Goal: Entertainment & Leisure: Consume media (video, audio)

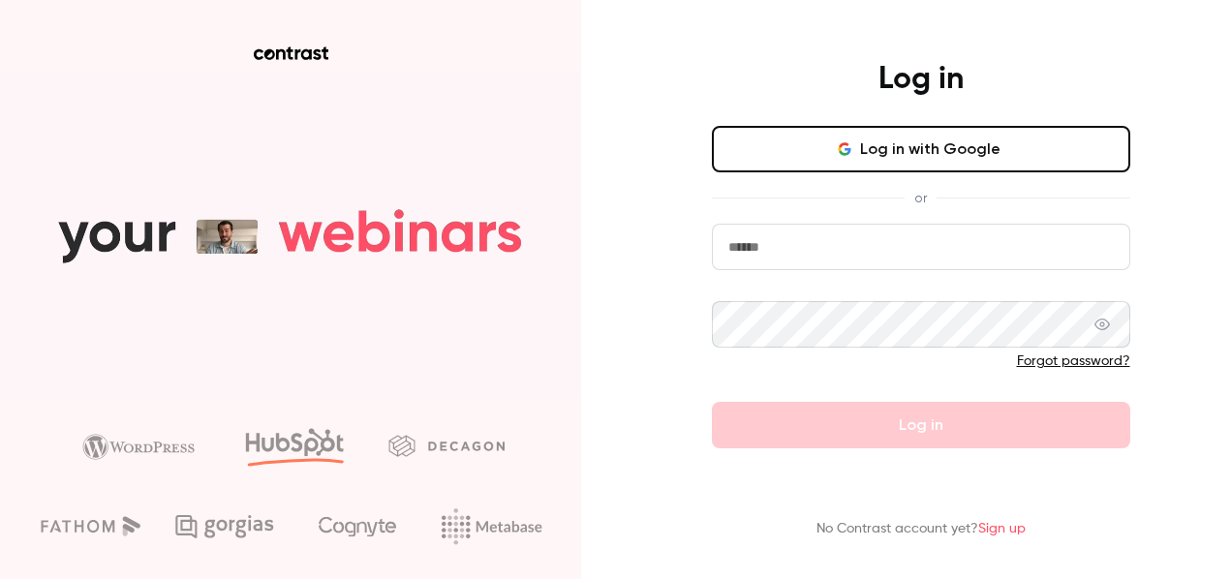
click at [773, 154] on button "Log in with Google" at bounding box center [921, 149] width 419 height 47
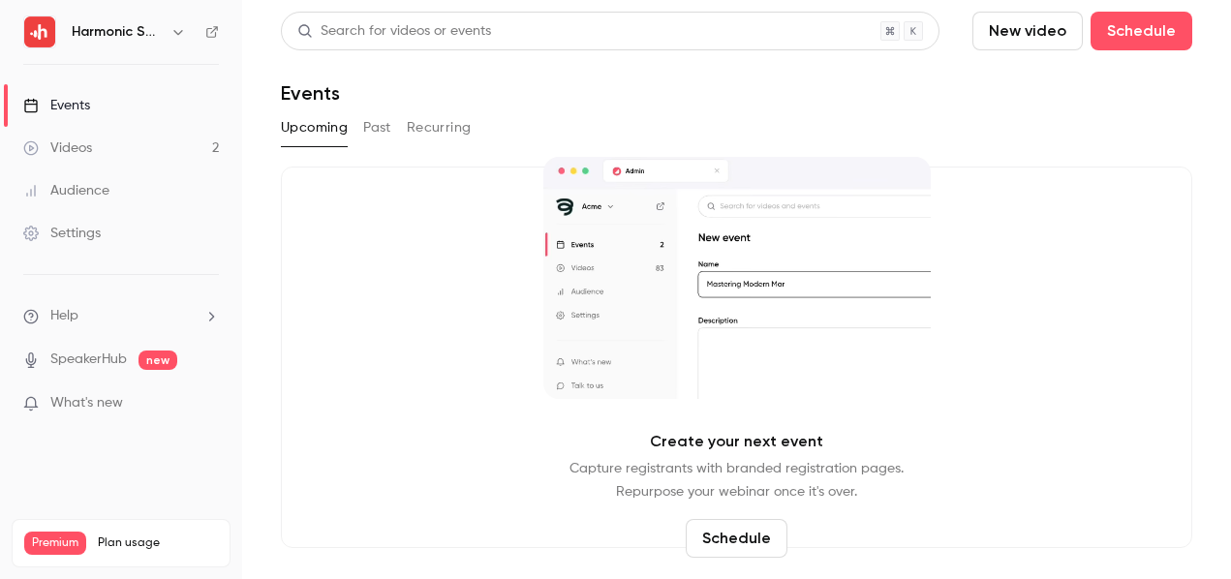
click at [197, 156] on link "Videos 2" at bounding box center [121, 148] width 242 height 43
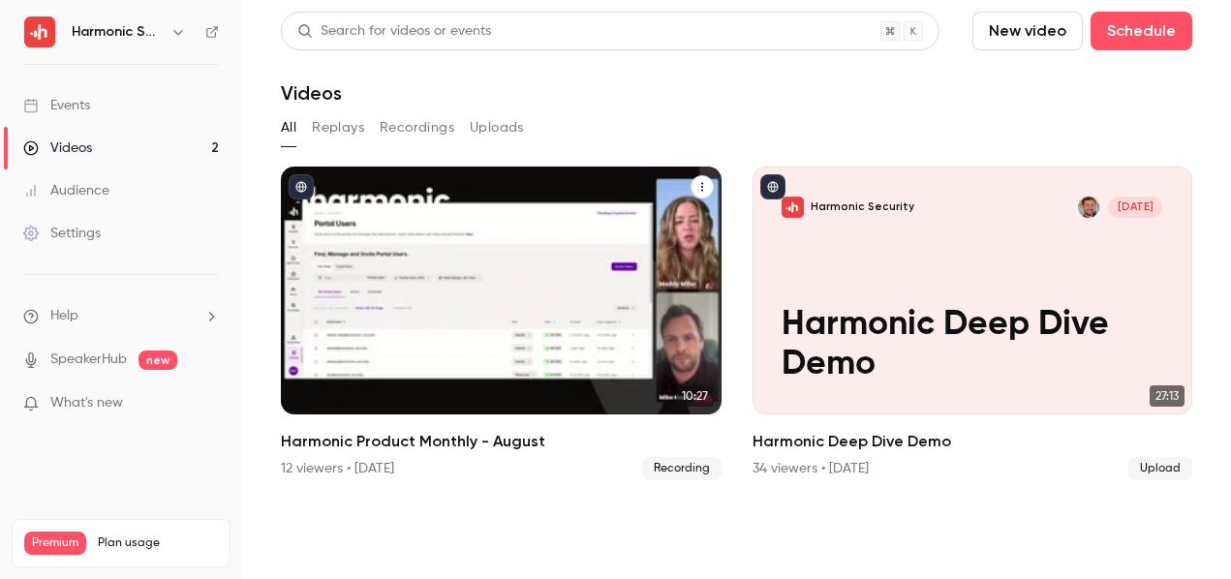
click at [497, 317] on p "Harmonic Product Monthly - August" at bounding box center [501, 344] width 381 height 79
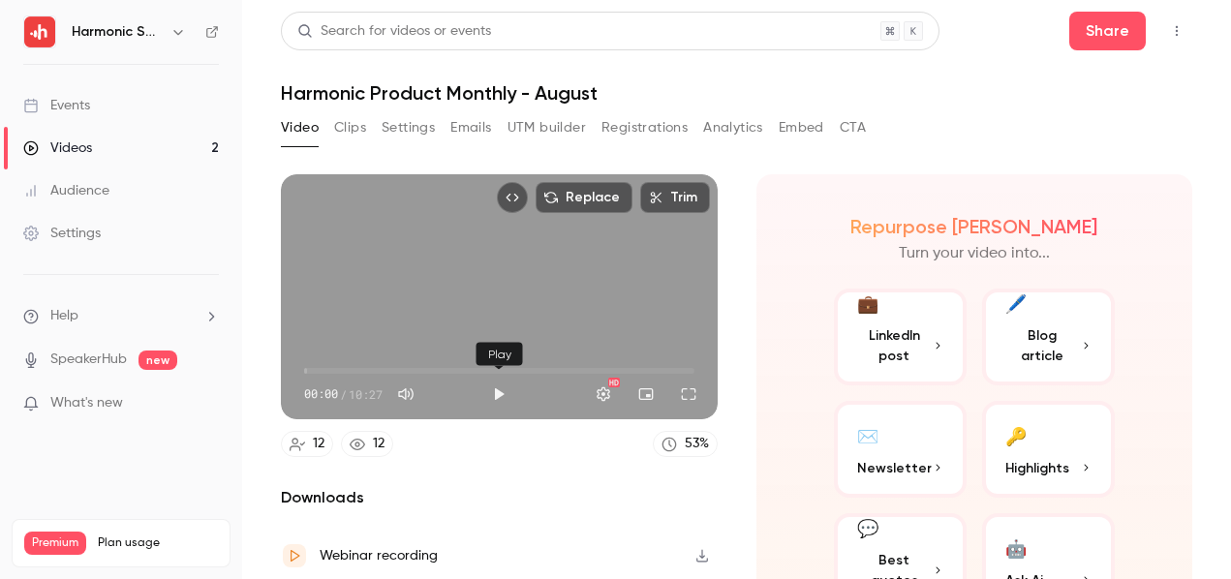
click at [496, 388] on button "Play" at bounding box center [499, 394] width 39 height 39
click at [340, 362] on span "00:15" at bounding box center [499, 371] width 390 height 31
click at [365, 368] on span "00:58" at bounding box center [499, 371] width 390 height 31
click at [394, 363] on span "01:38" at bounding box center [499, 371] width 390 height 31
click at [397, 368] on span "02:25" at bounding box center [394, 371] width 6 height 6
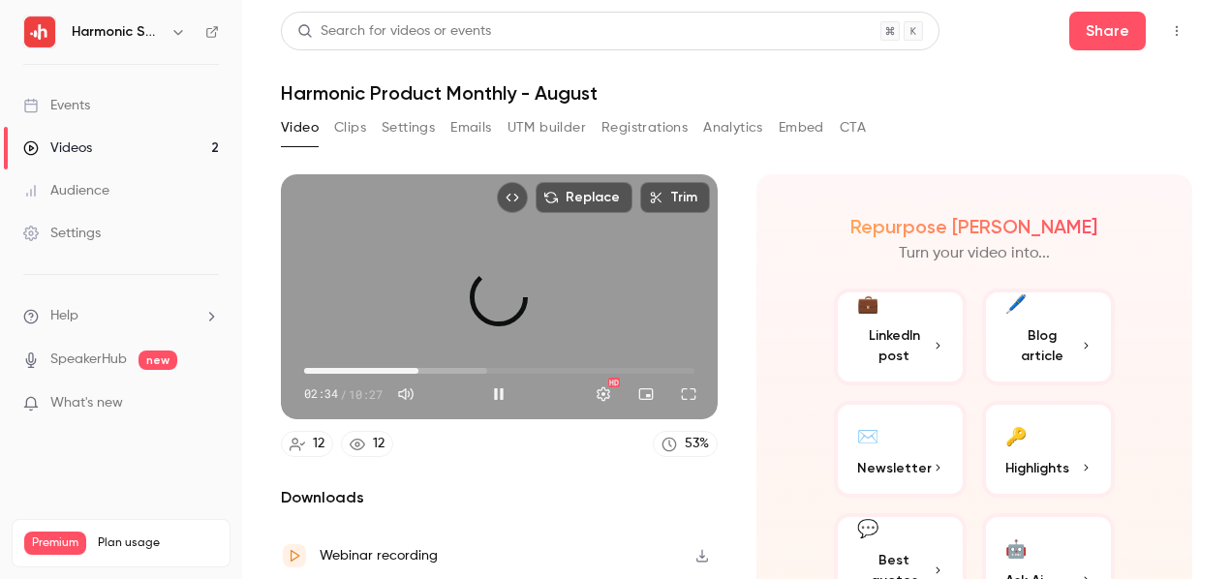
click at [419, 361] on span "03:03" at bounding box center [499, 371] width 390 height 31
click at [437, 364] on span "03:03" at bounding box center [499, 371] width 390 height 31
click at [455, 363] on span "04:03" at bounding box center [499, 371] width 390 height 31
click at [483, 364] on span "04:48" at bounding box center [499, 371] width 390 height 31
click at [501, 363] on span "05:16" at bounding box center [499, 371] width 390 height 31
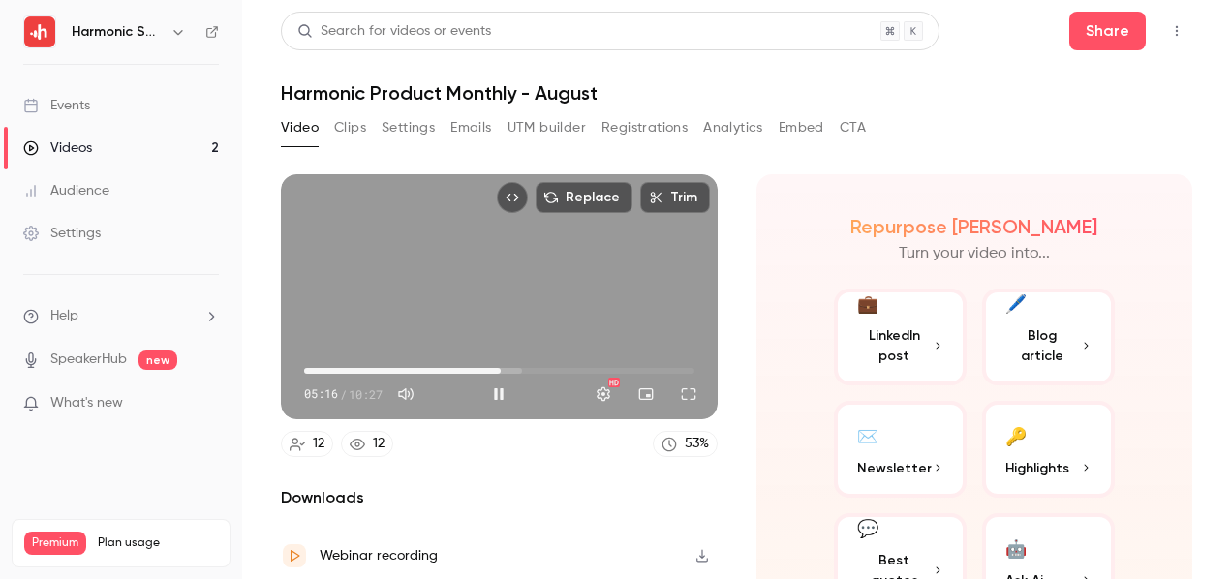
click at [516, 363] on span "05:16" at bounding box center [499, 371] width 390 height 31
click at [539, 366] on span "05:42" at bounding box center [499, 371] width 390 height 31
click at [563, 370] on span "06:56" at bounding box center [499, 371] width 390 height 31
click at [586, 370] on span "06:56" at bounding box center [499, 371] width 390 height 31
click at [603, 371] on span "07:33" at bounding box center [499, 371] width 390 height 31
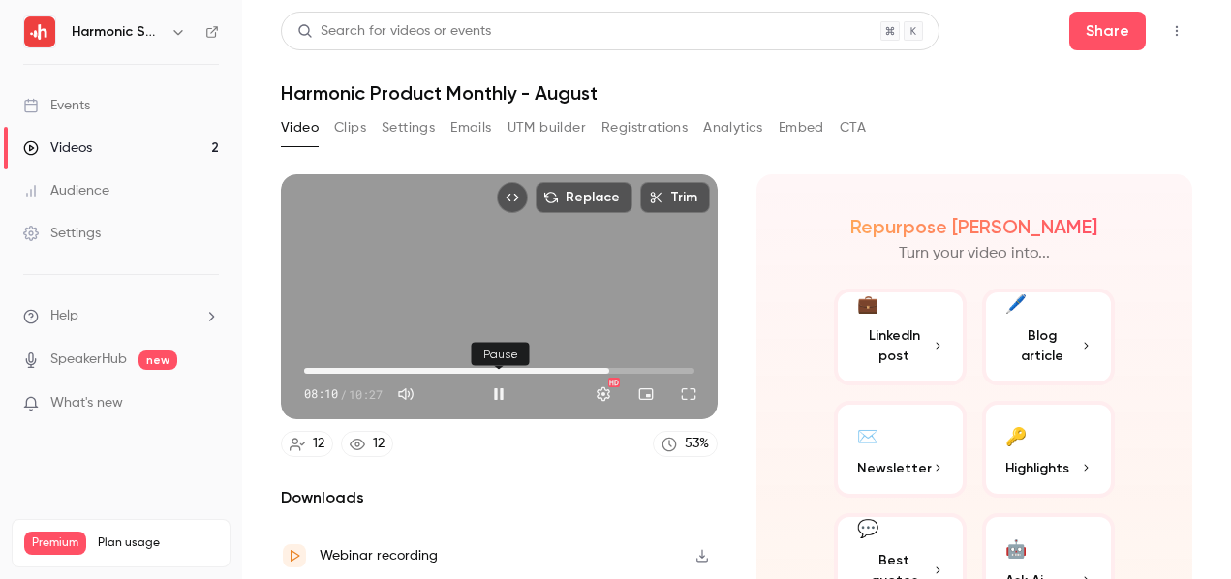
click at [508, 396] on button "Pause" at bounding box center [499, 394] width 39 height 39
type input "*****"
